Goal: Task Accomplishment & Management: Use online tool/utility

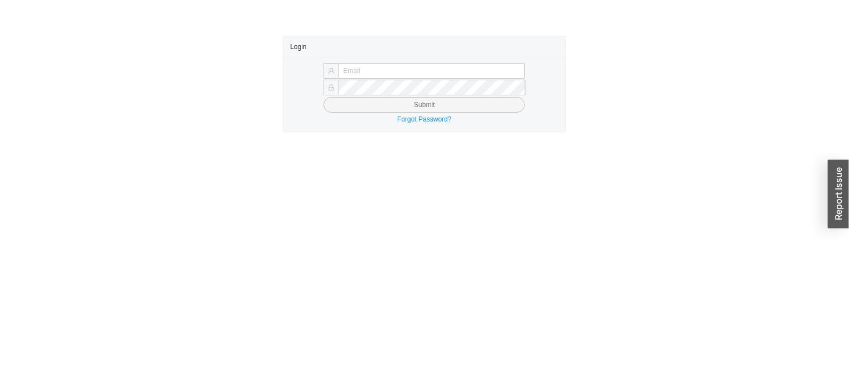
type input "[EMAIL_ADDRESS][PERSON_NAME][DOMAIN_NAME]"
click at [485, 107] on button "Submit" at bounding box center [424, 105] width 201 height 16
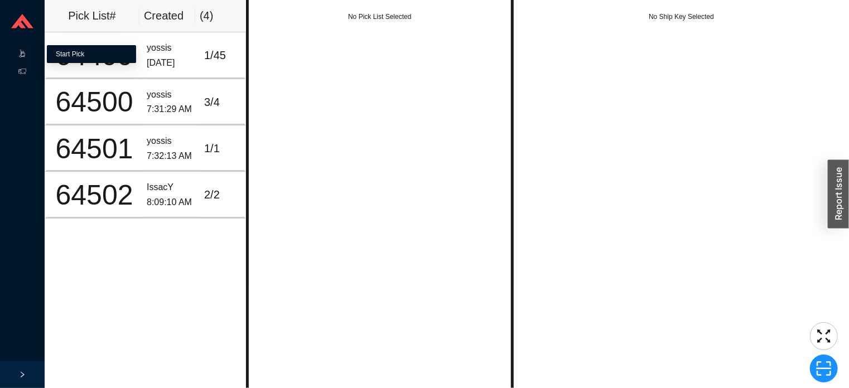
click at [78, 53] on link "Start Pick" at bounding box center [70, 54] width 28 height 8
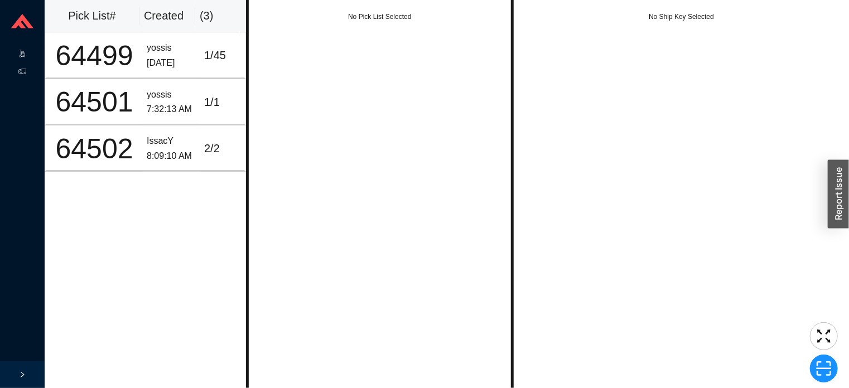
click at [24, 49] on span ".warehouse-cart-packages-a{fill:none;stroke:currentColor;stroke-linecap:round;s…" at bounding box center [22, 55] width 8 height 18
click at [74, 55] on link "Start Pick" at bounding box center [70, 54] width 28 height 8
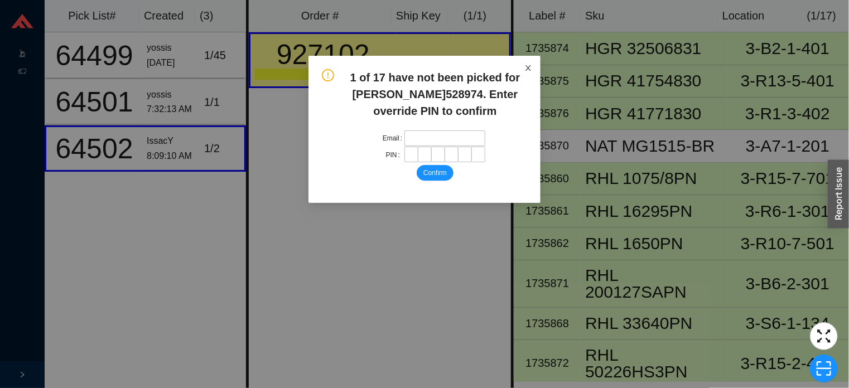
click at [518, 75] on span "Close" at bounding box center [528, 68] width 25 height 25
